Goal: Task Accomplishment & Management: Complete application form

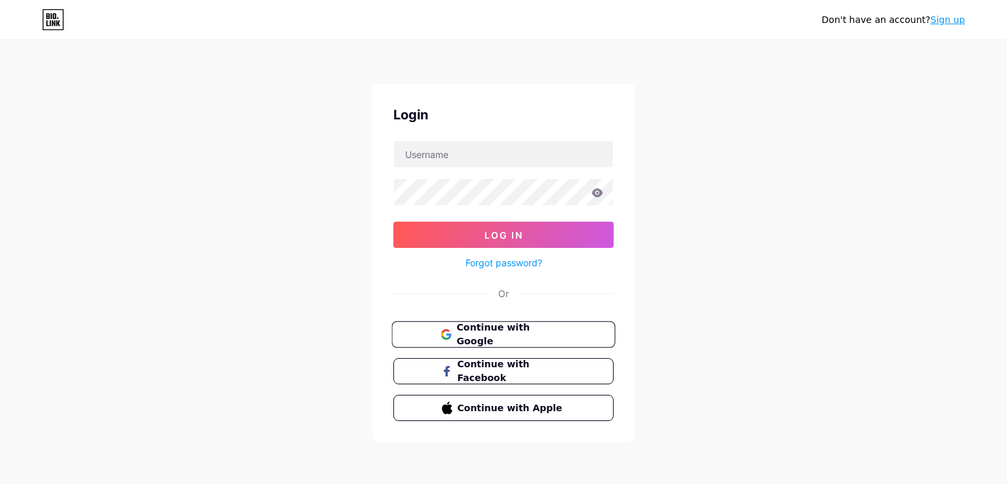
click at [469, 332] on span "Continue with Google" at bounding box center [510, 335] width 109 height 28
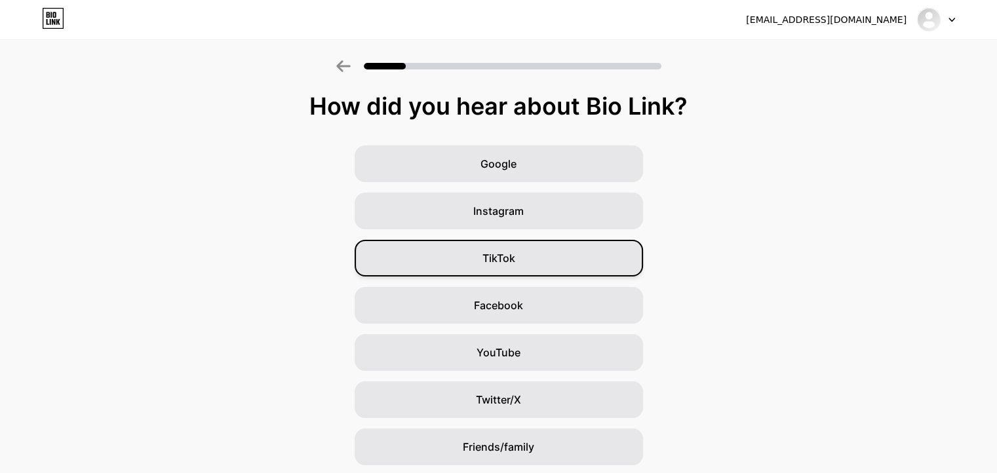
click at [522, 261] on div "TikTok" at bounding box center [499, 258] width 288 height 37
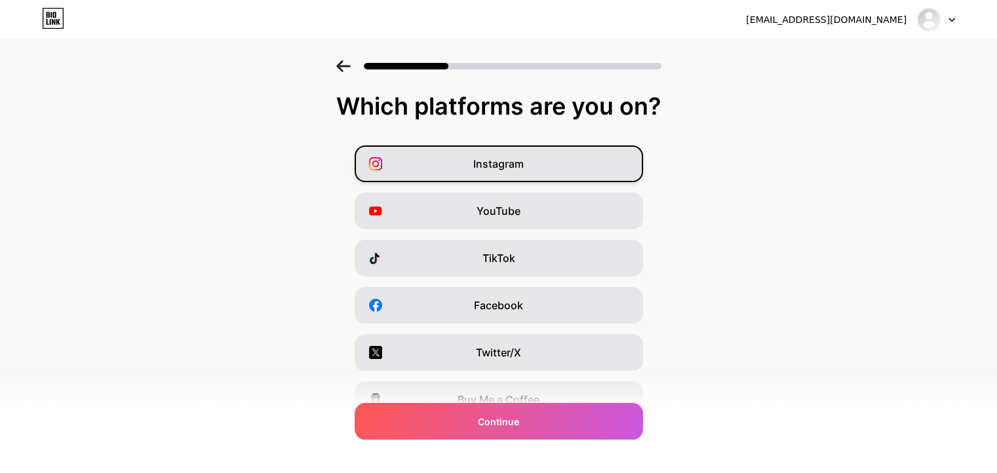
click at [558, 153] on div "Instagram" at bounding box center [499, 164] width 288 height 37
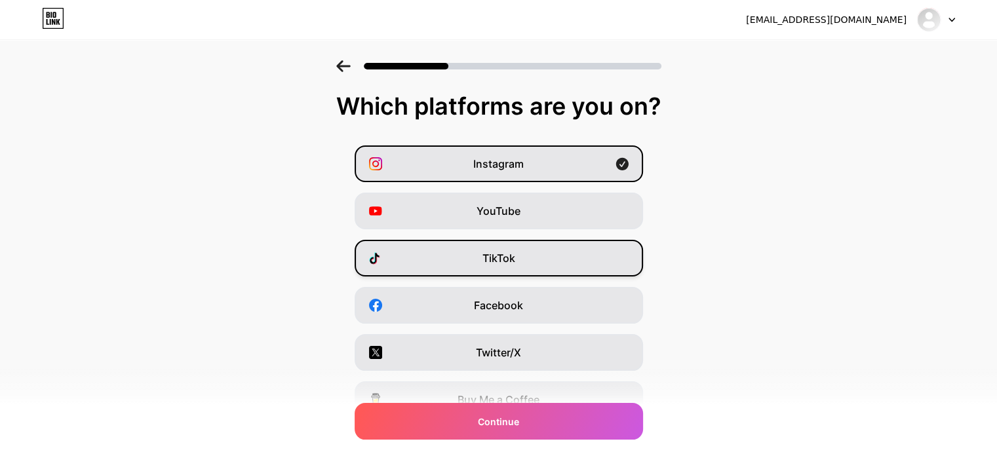
click at [526, 270] on div "TikTok" at bounding box center [499, 258] width 288 height 37
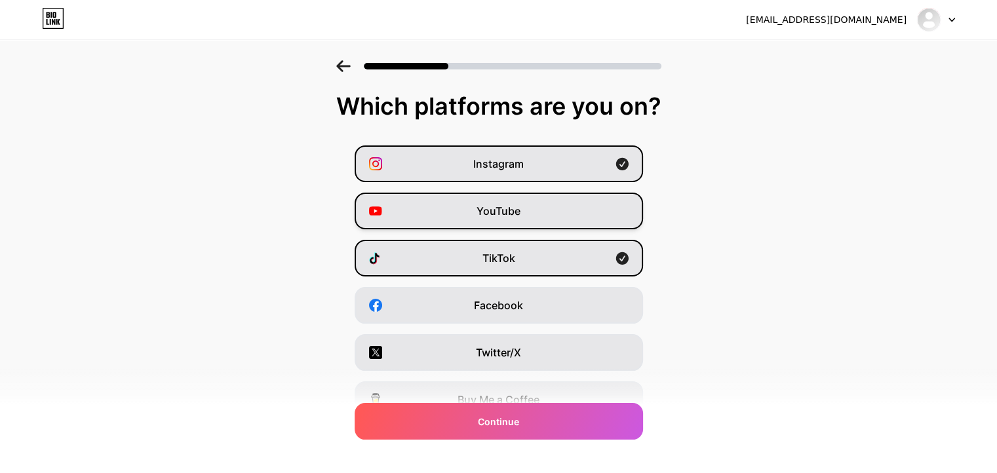
click at [532, 213] on div "YouTube" at bounding box center [499, 211] width 288 height 37
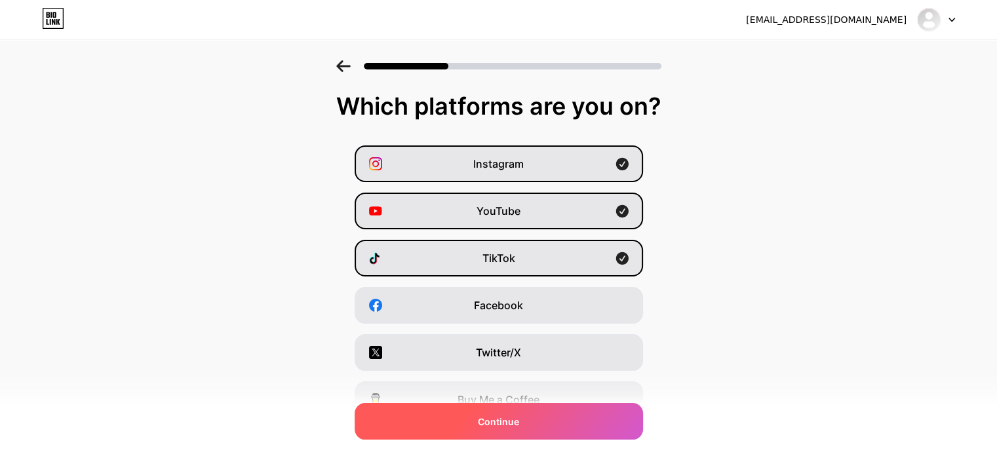
click at [493, 422] on span "Continue" at bounding box center [498, 422] width 41 height 14
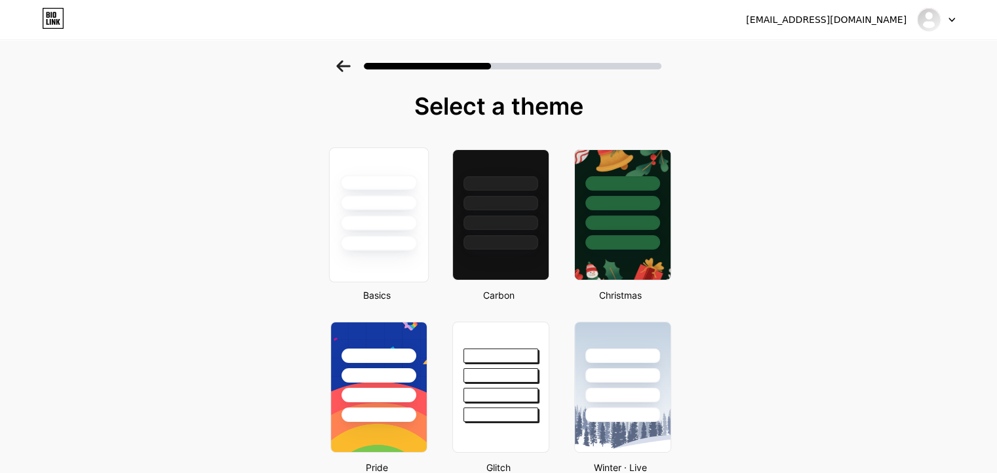
click at [397, 203] on div at bounding box center [378, 202] width 77 height 15
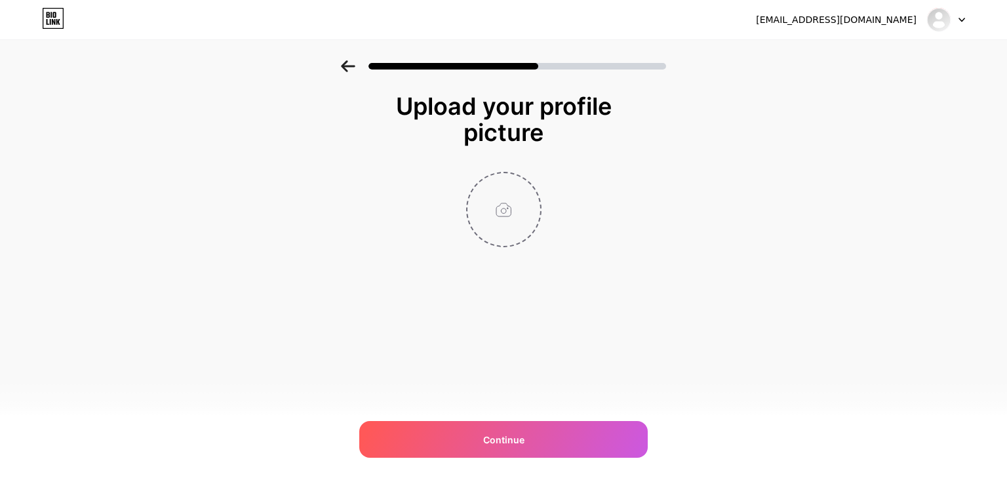
click at [513, 200] on input "file" at bounding box center [503, 209] width 73 height 73
type input "C:\fakepath\pfp portfolio 4.jpg"
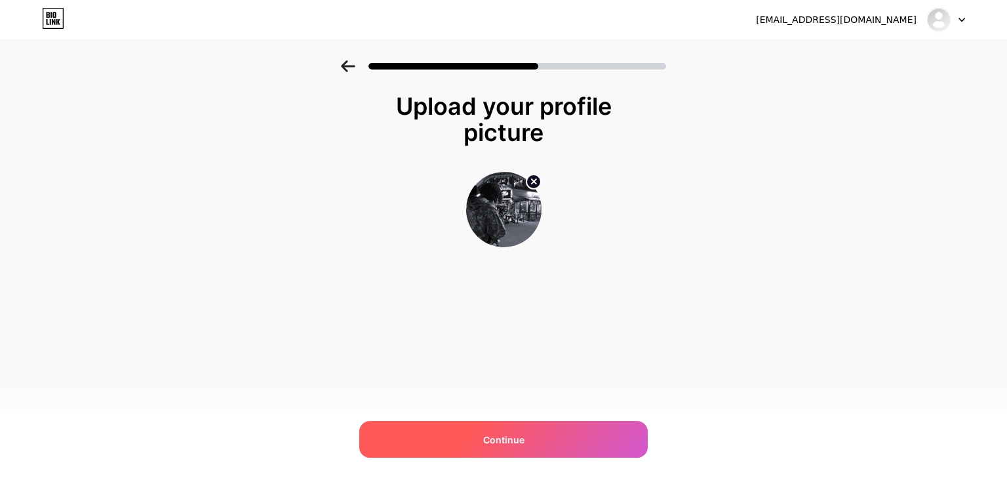
click at [461, 439] on div "Continue" at bounding box center [503, 439] width 288 height 37
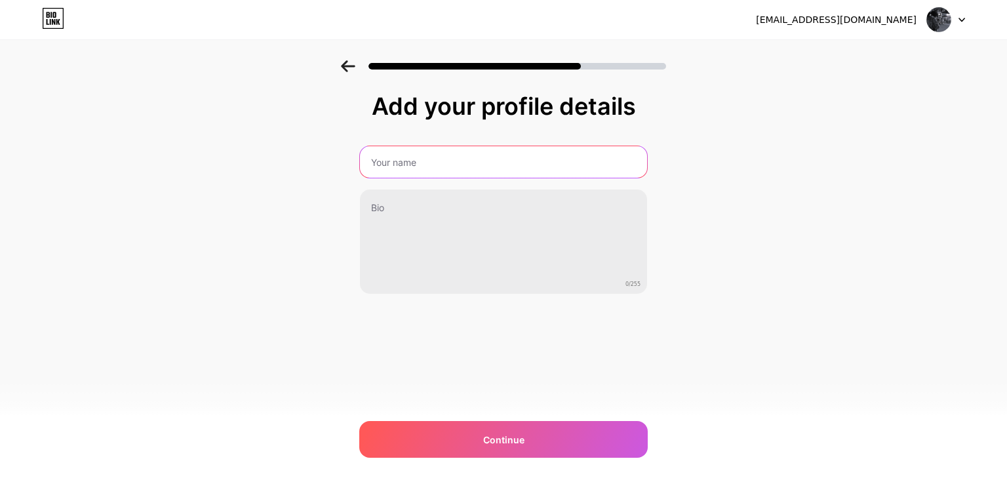
click at [437, 166] on input "text" at bounding box center [503, 161] width 287 height 31
type input "Yugz"
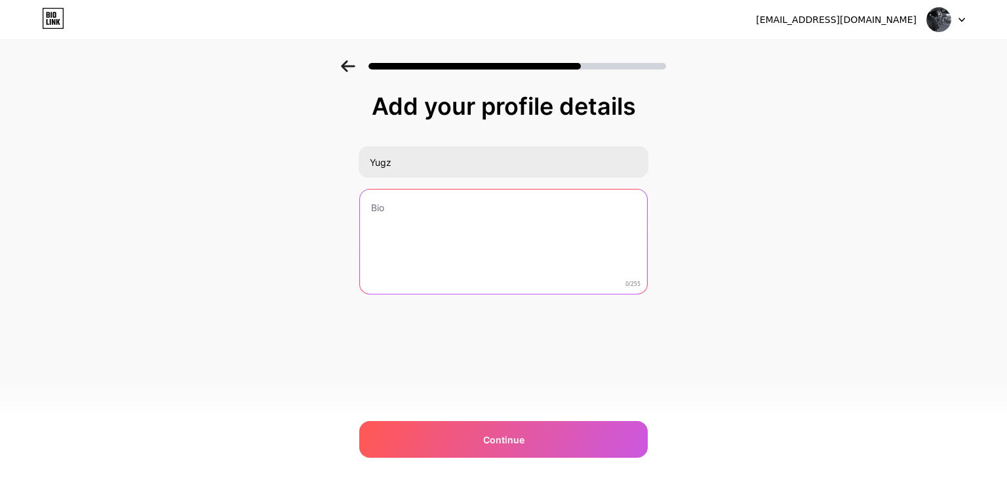
click at [435, 195] on textarea at bounding box center [503, 242] width 287 height 106
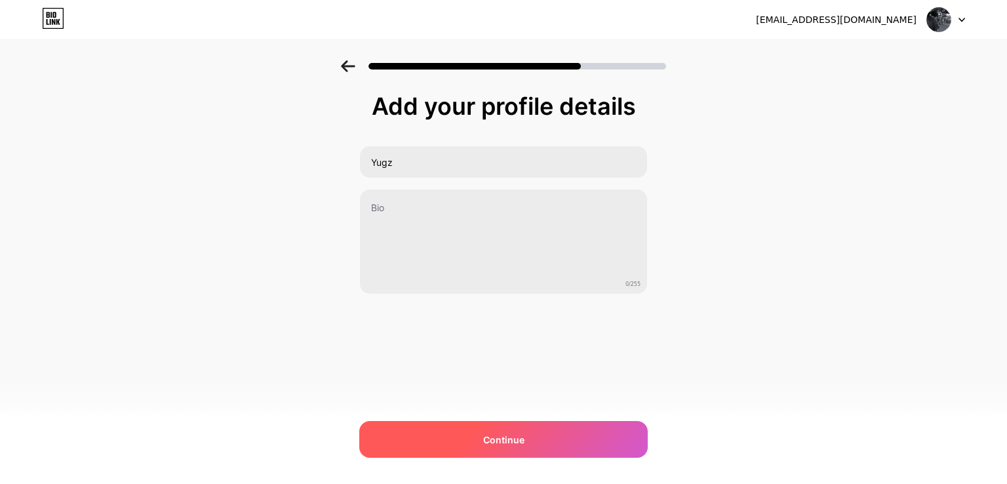
click at [529, 431] on div "Continue" at bounding box center [503, 439] width 288 height 37
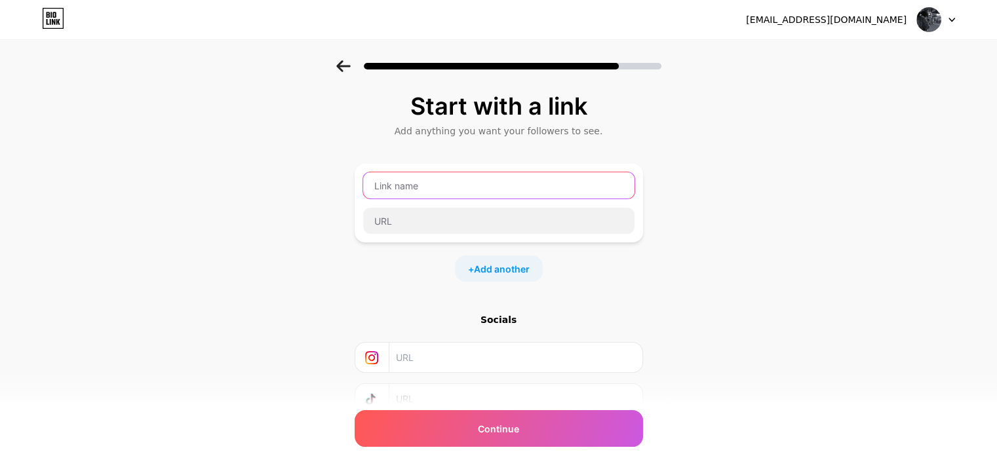
click at [477, 185] on input "text" at bounding box center [498, 185] width 271 height 26
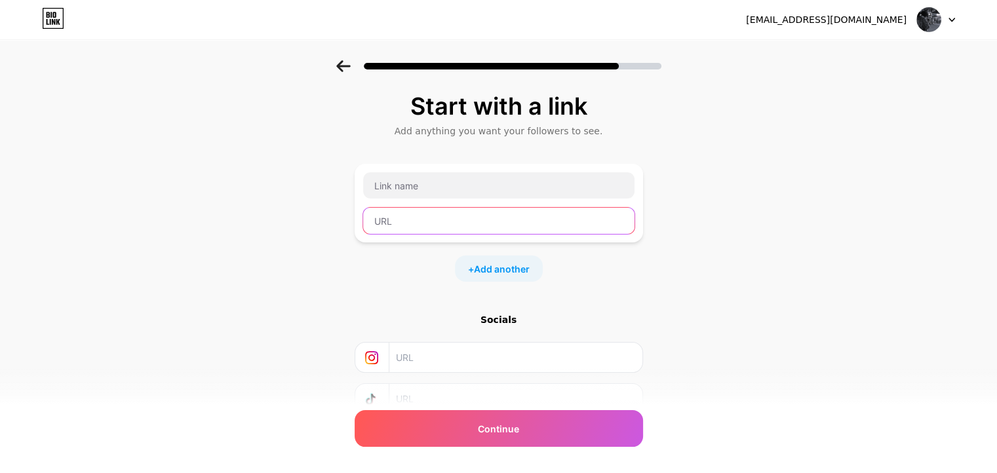
click at [465, 220] on input "text" at bounding box center [498, 221] width 271 height 26
paste input "[URL][PERSON_NAME][DOMAIN_NAME]"
type input "[URL][PERSON_NAME][DOMAIN_NAME]"
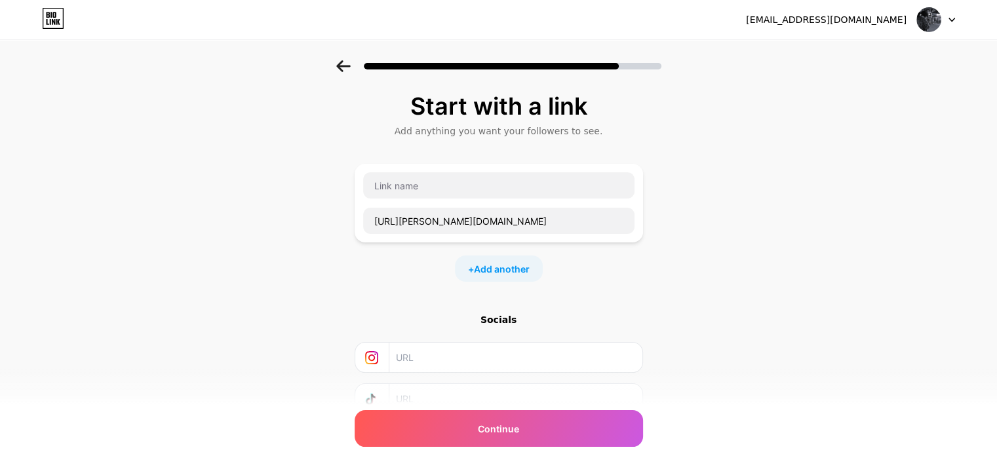
click at [437, 201] on div "[URL][PERSON_NAME][DOMAIN_NAME]" at bounding box center [498, 203] width 273 height 63
click at [423, 186] on input "text" at bounding box center [498, 185] width 271 height 26
type input "p"
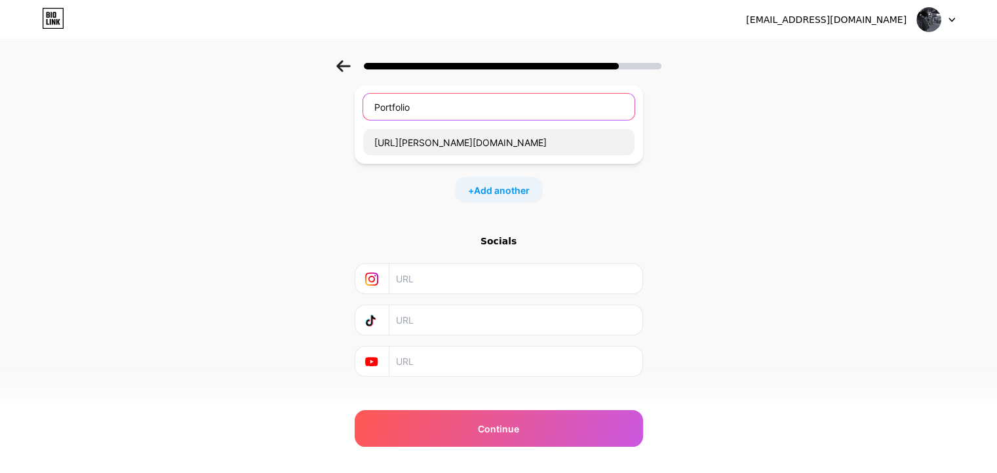
scroll to position [98, 0]
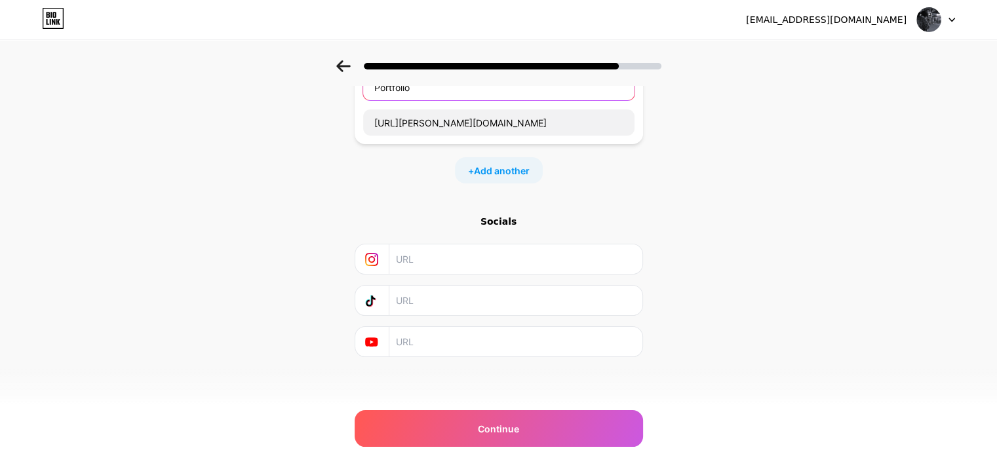
type input "Portfolio"
click at [456, 241] on div "Socials" at bounding box center [499, 286] width 288 height 142
click at [440, 271] on input "text" at bounding box center [515, 258] width 238 height 29
paste input "[URL][DOMAIN_NAME]"
type input "[URL][DOMAIN_NAME]"
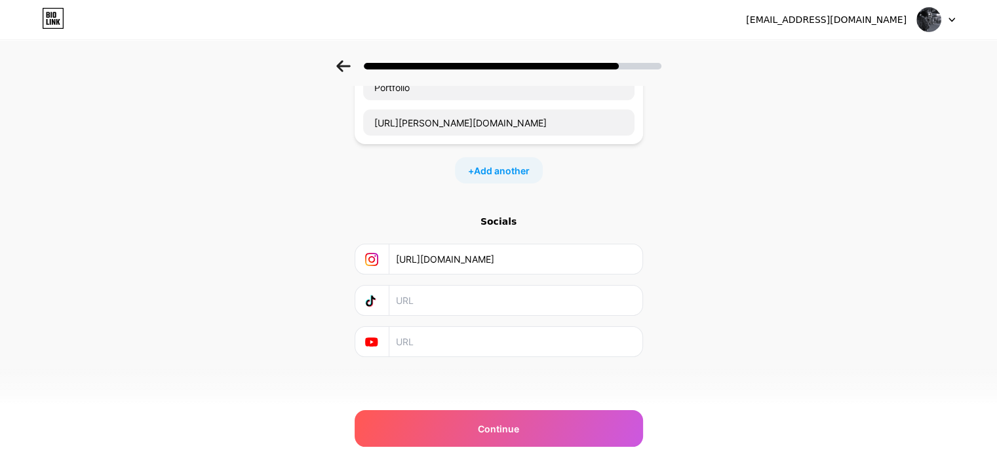
click at [456, 313] on input "text" at bounding box center [515, 300] width 238 height 29
paste input "[URL][DOMAIN_NAME]"
type input "[URL][DOMAIN_NAME]"
click at [439, 347] on input "text" at bounding box center [515, 341] width 238 height 29
paste input "[URL][DOMAIN_NAME]"
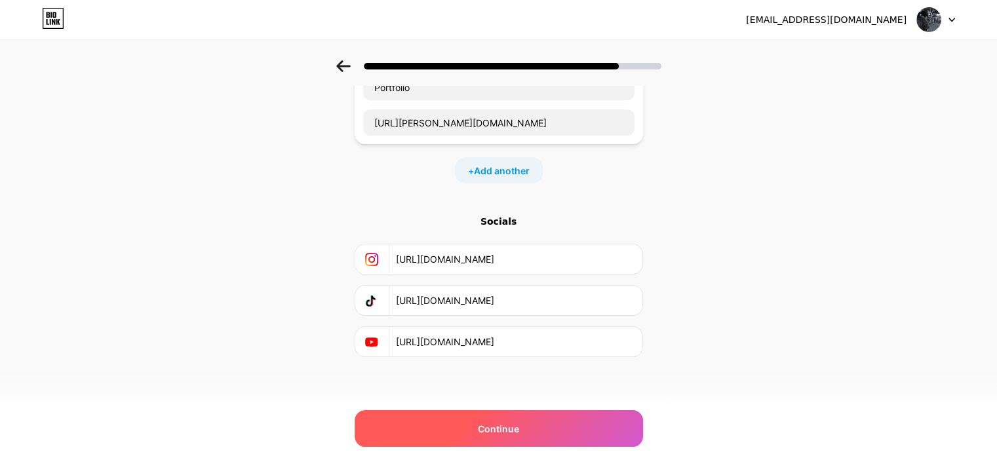
type input "[URL][DOMAIN_NAME]"
click at [556, 431] on div "Continue" at bounding box center [499, 428] width 288 height 37
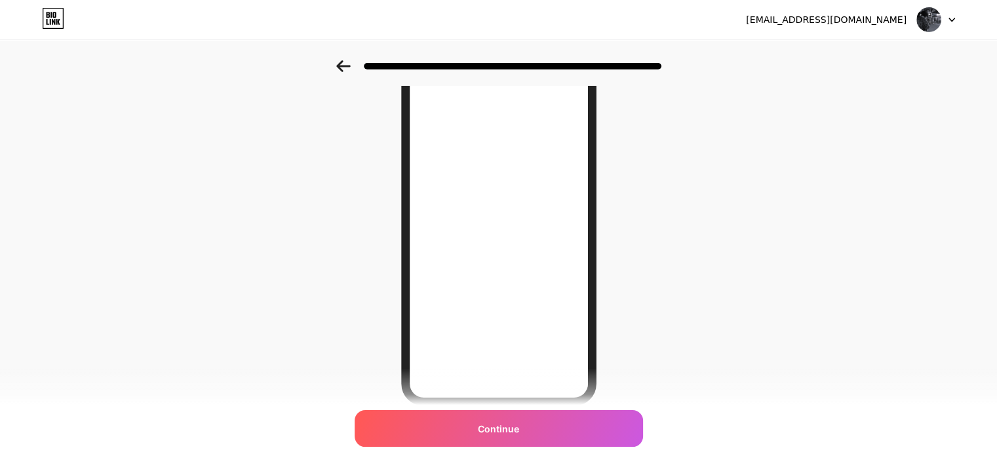
scroll to position [131, 0]
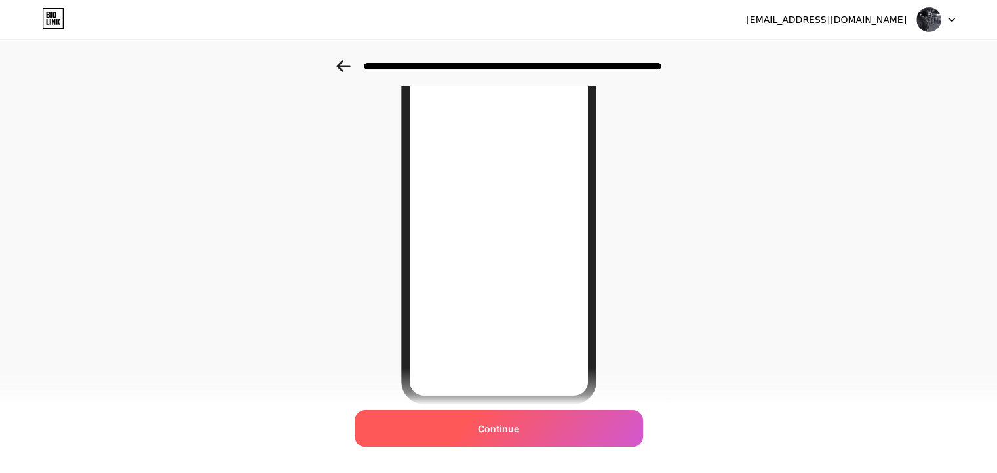
click at [545, 425] on div "Continue" at bounding box center [499, 428] width 288 height 37
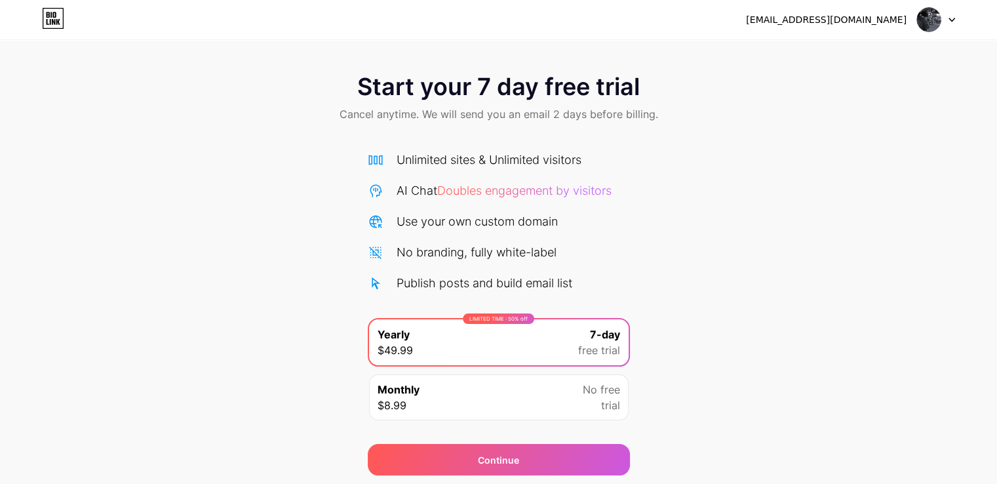
click at [852, 176] on div "Start your 7 day free trial Cancel anytime. We will send you an email 2 days be…" at bounding box center [498, 267] width 997 height 415
click at [953, 18] on icon at bounding box center [951, 20] width 7 height 5
click at [851, 181] on div "Start your 7 day free trial Cancel anytime. We will send you an email 2 days be…" at bounding box center [498, 267] width 997 height 415
click at [936, 16] on img at bounding box center [928, 19] width 25 height 25
click at [863, 147] on div "Start your 7 day free trial Cancel anytime. We will send you an email 2 days be…" at bounding box center [498, 267] width 997 height 415
